Goal: Information Seeking & Learning: Learn about a topic

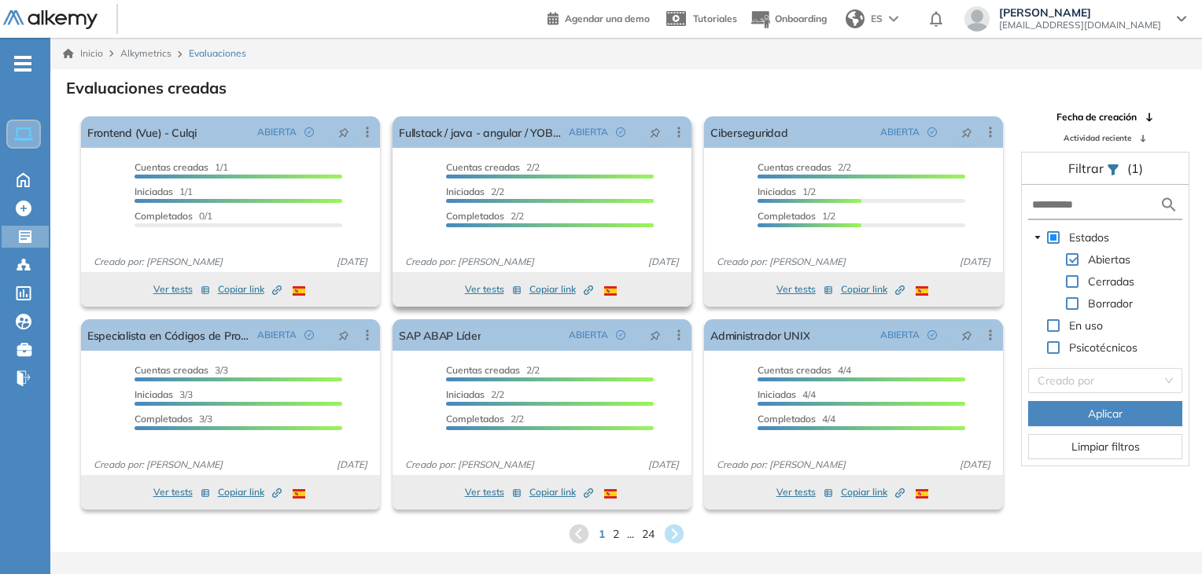
click at [492, 289] on button "Ver tests" at bounding box center [493, 289] width 57 height 19
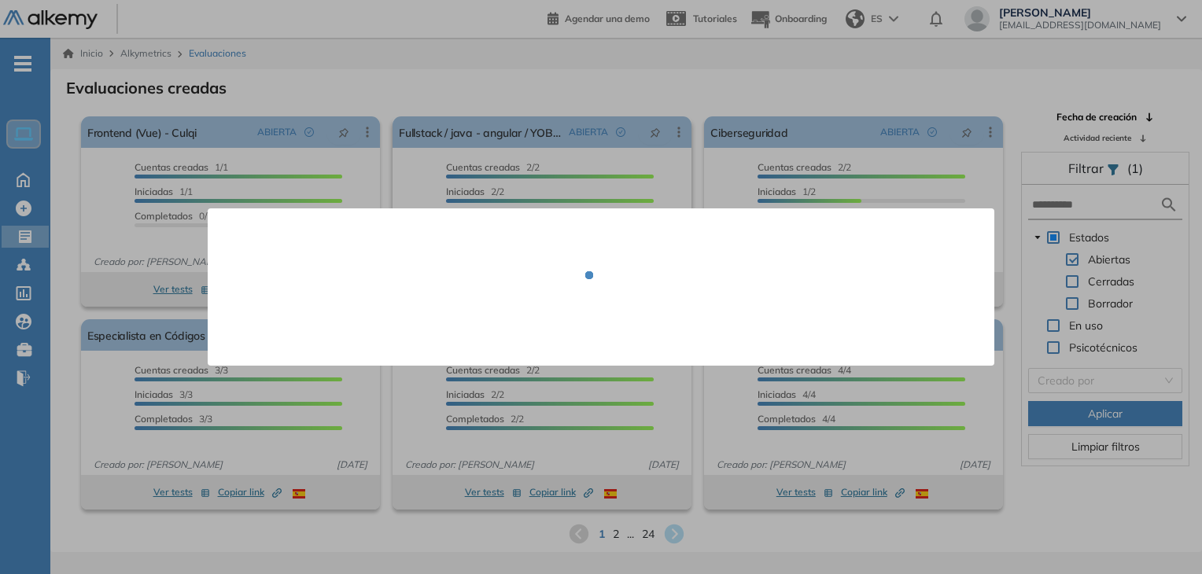
click at [481, 289] on div at bounding box center [601, 287] width 749 height 110
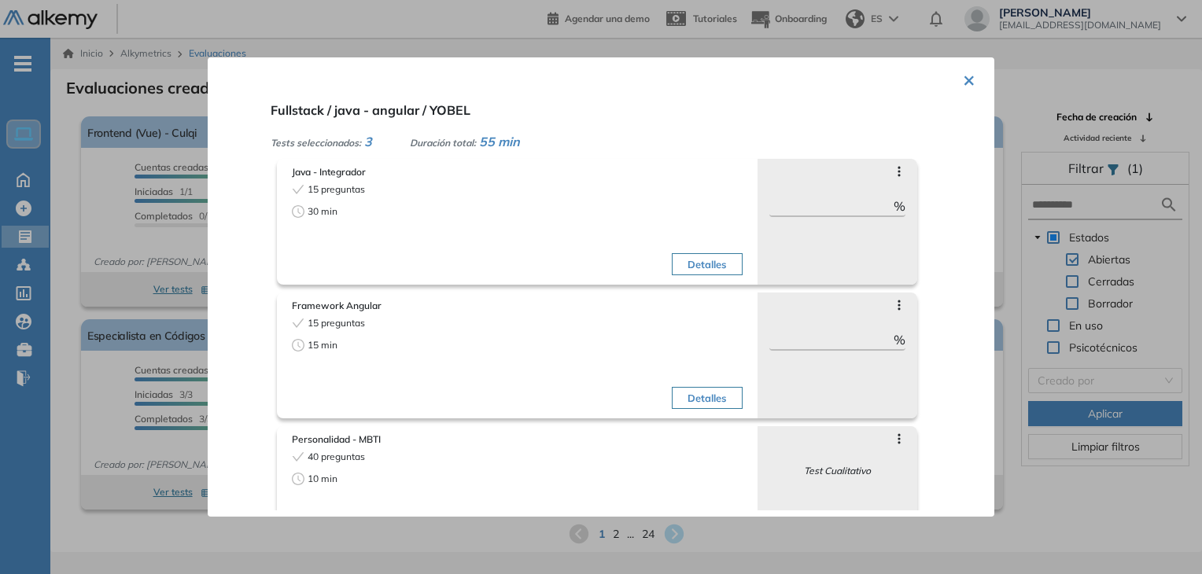
click at [963, 83] on button "×" at bounding box center [969, 79] width 13 height 31
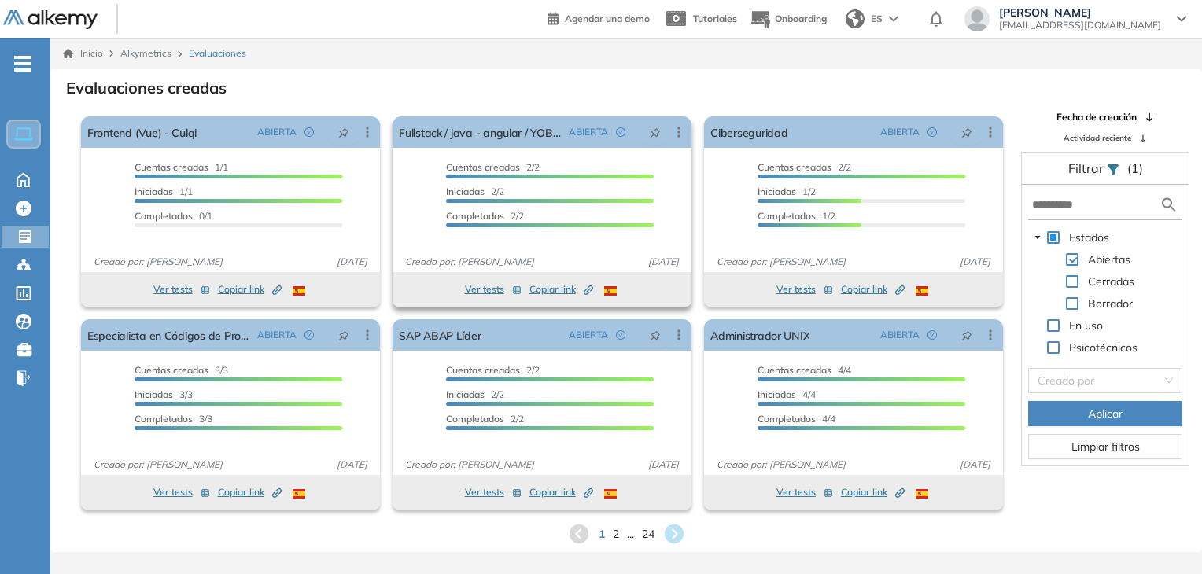
click at [534, 286] on span "Copiar link Created by potrace 1.16, written by [PERSON_NAME] [DATE]-[DATE]" at bounding box center [561, 289] width 64 height 14
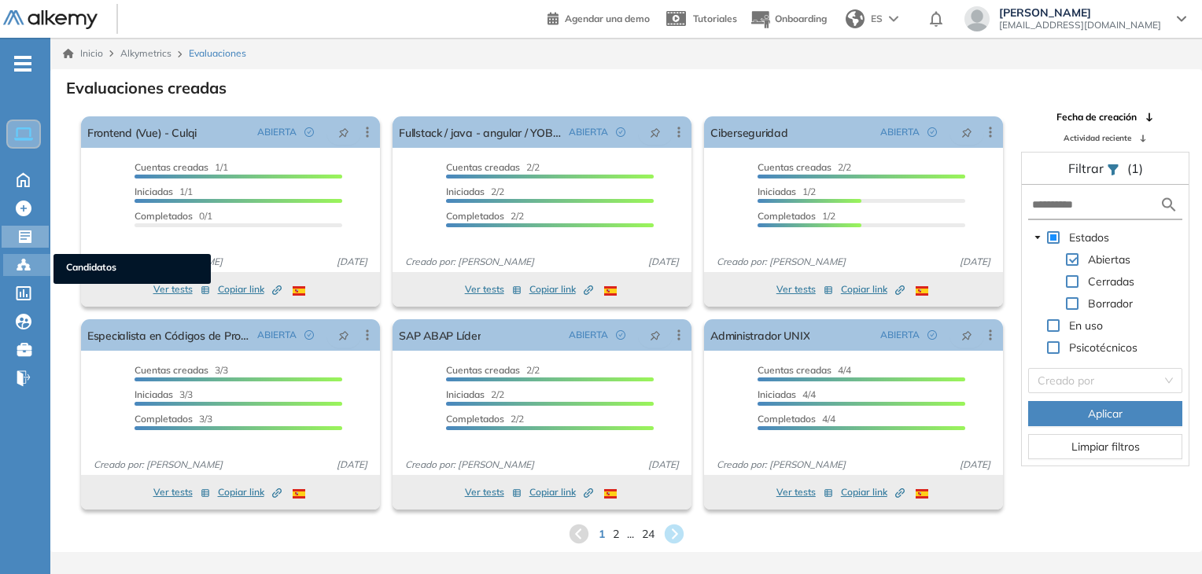
click at [25, 265] on icon at bounding box center [24, 265] width 16 height 16
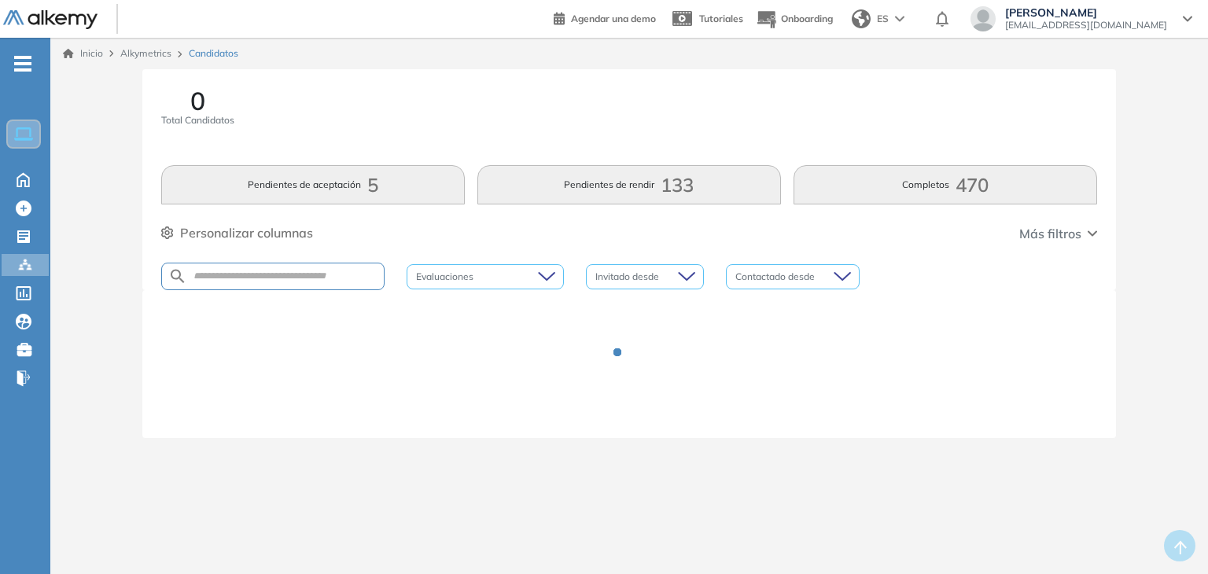
click at [345, 285] on div at bounding box center [272, 277] width 223 height 28
click at [345, 274] on input "text" at bounding box center [285, 277] width 197 height 12
type input "*"
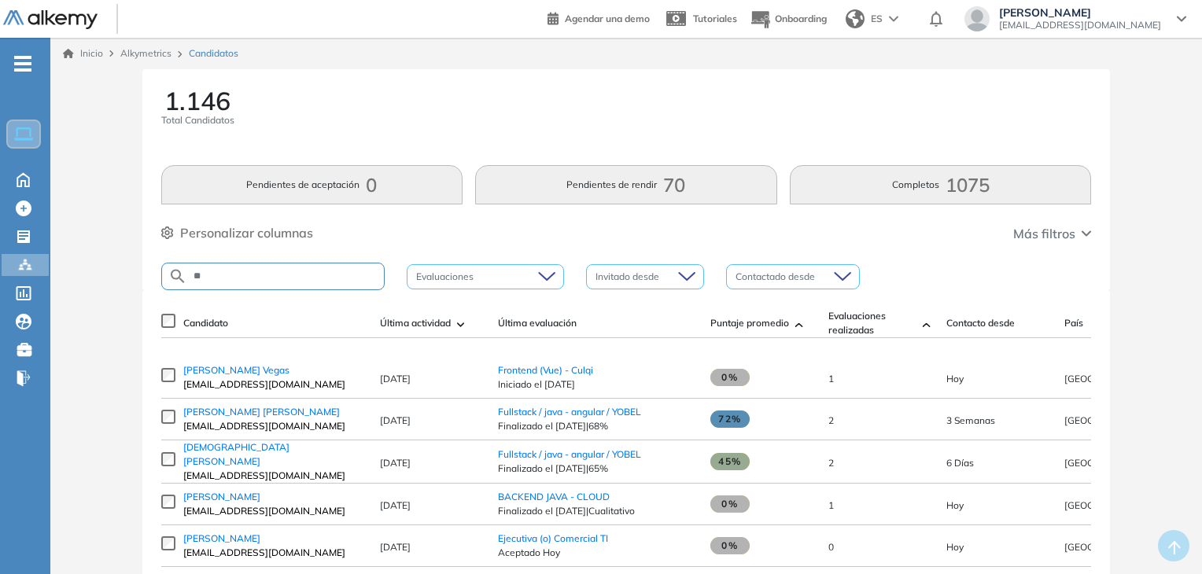
type input "*"
type input "*******"
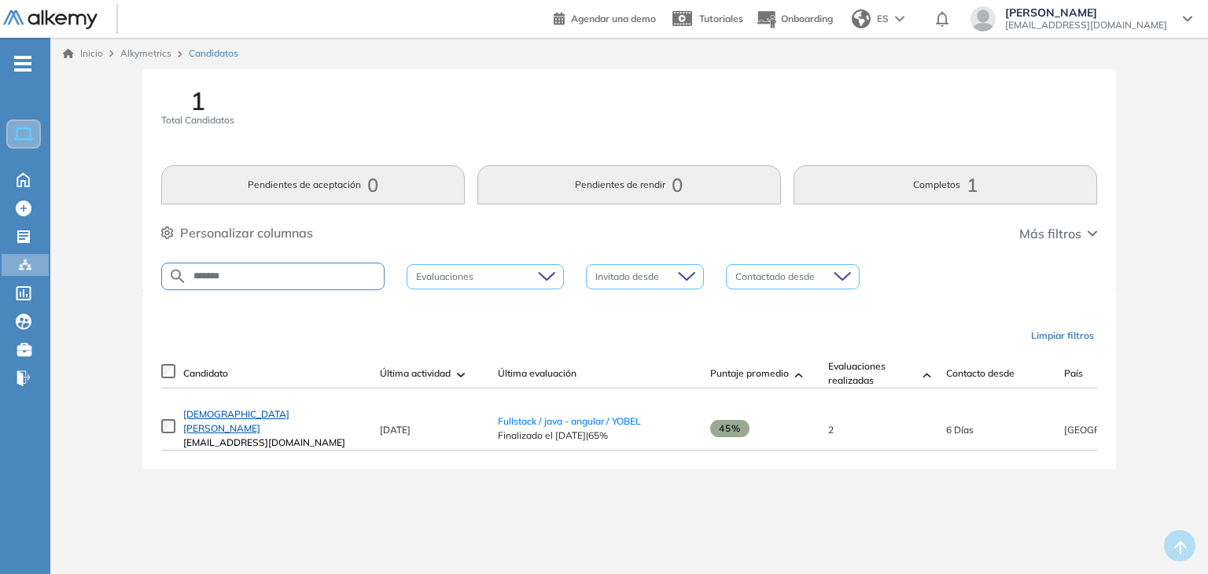
click at [261, 422] on span "Christian Tordoya Suca" at bounding box center [236, 421] width 106 height 26
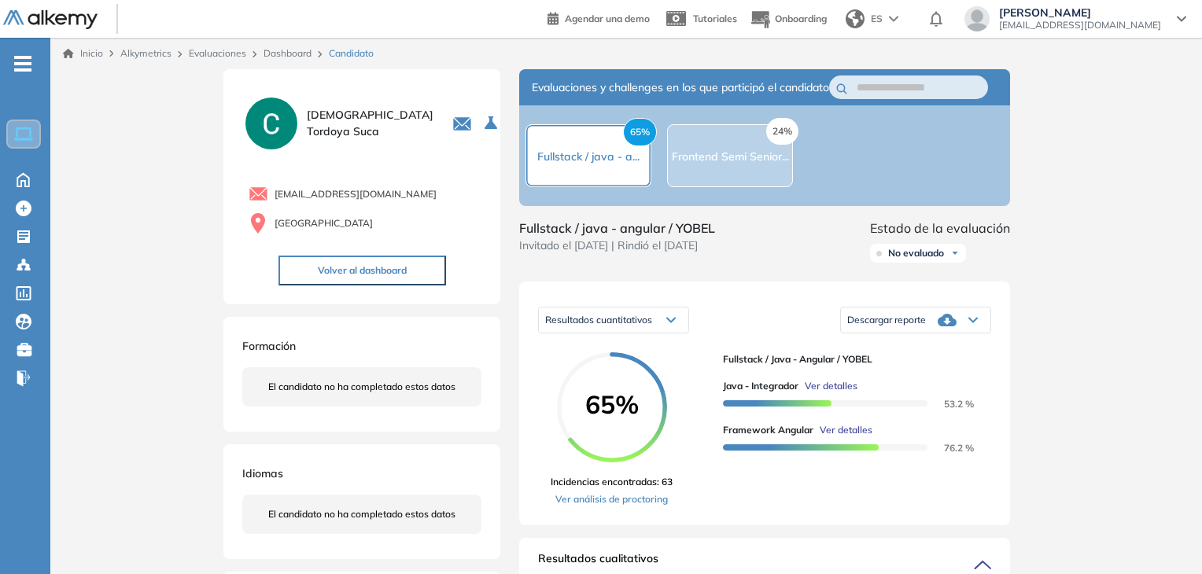
click at [707, 165] on div "24% Frontend Semi Senior..." at bounding box center [730, 155] width 117 height 19
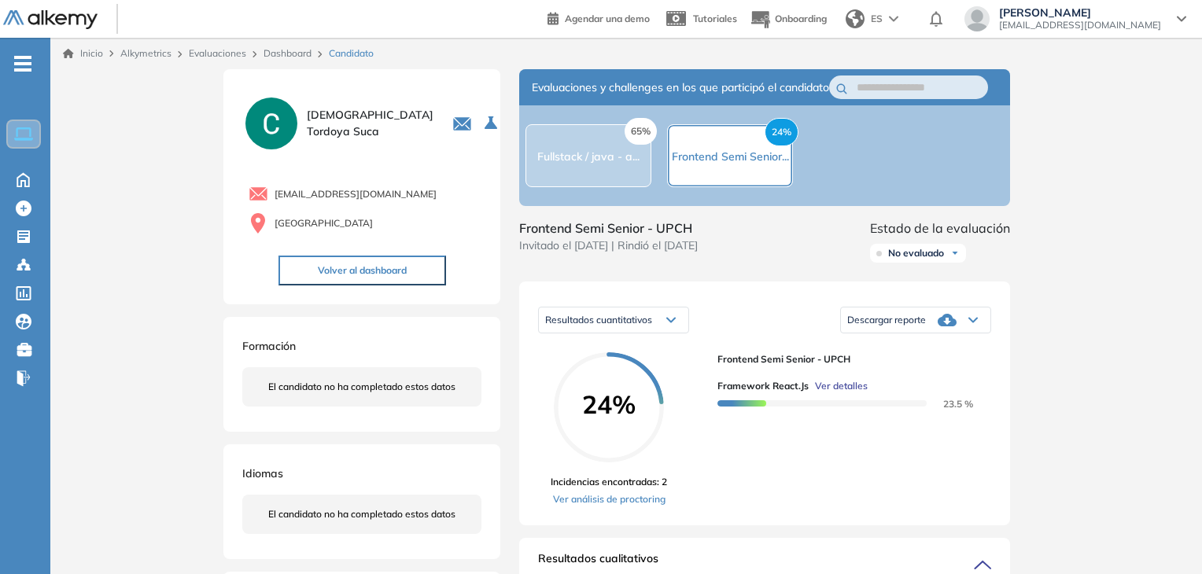
click at [614, 165] on div "65% Fullstack / java - a..." at bounding box center [588, 155] width 102 height 19
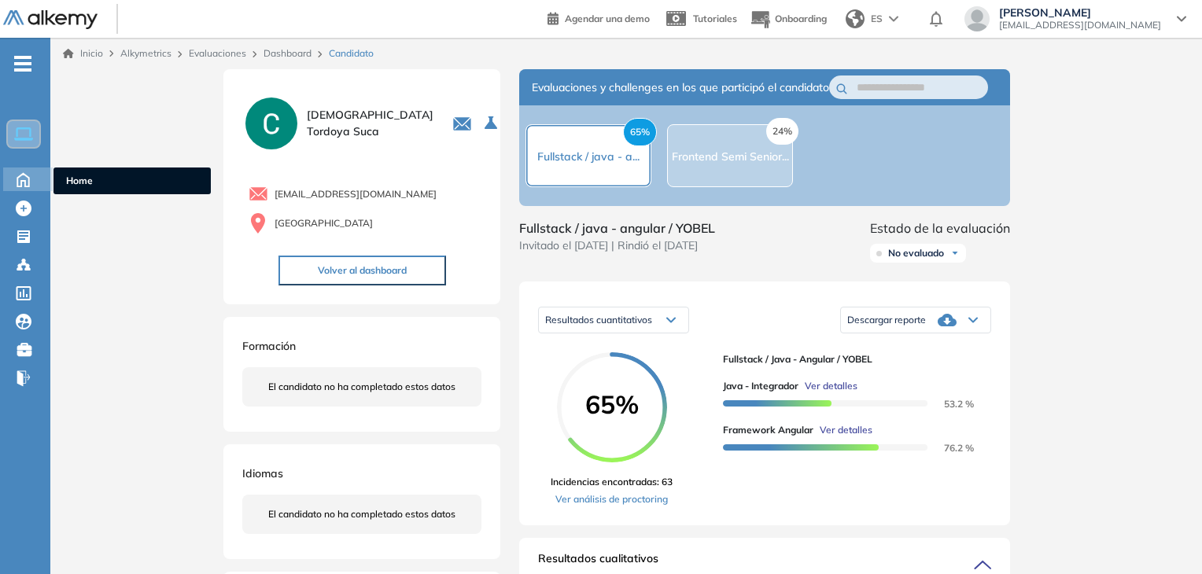
click at [24, 179] on icon at bounding box center [23, 179] width 12 height 13
